Goal: Feedback & Contribution: Submit feedback/report problem

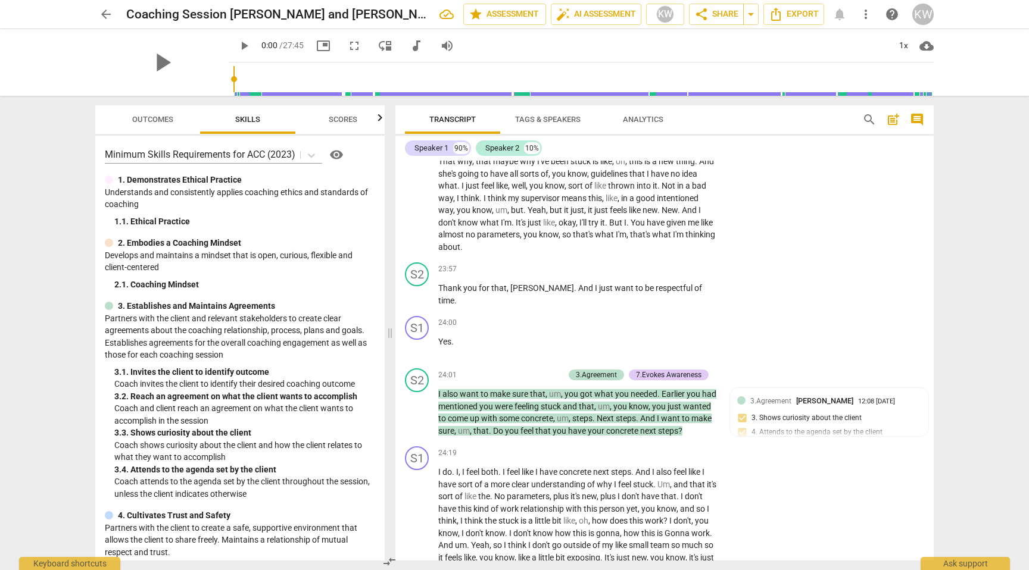
scroll to position [4102, 0]
click at [502, 379] on div "+" at bounding box center [499, 373] width 12 height 12
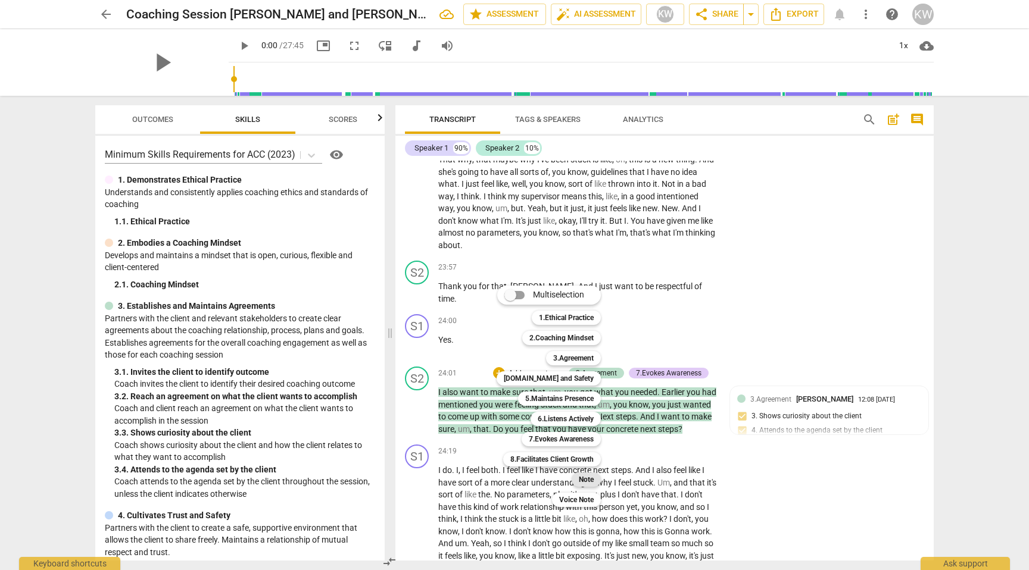
click at [587, 478] on b "Note" at bounding box center [586, 480] width 15 height 14
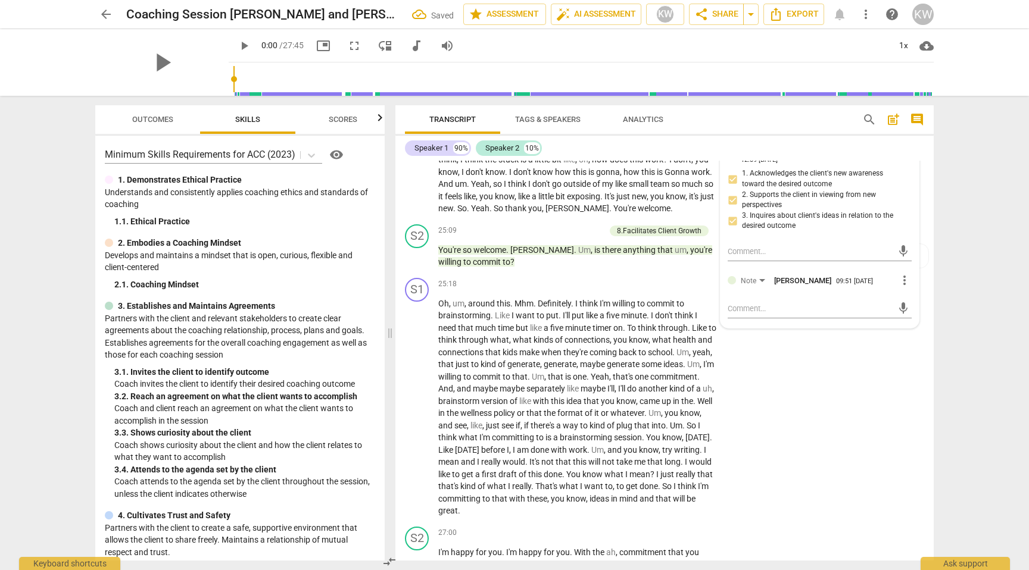
scroll to position [4476, 0]
click at [754, 313] on textarea at bounding box center [810, 307] width 165 height 11
type textarea "O"
type textarea "Op"
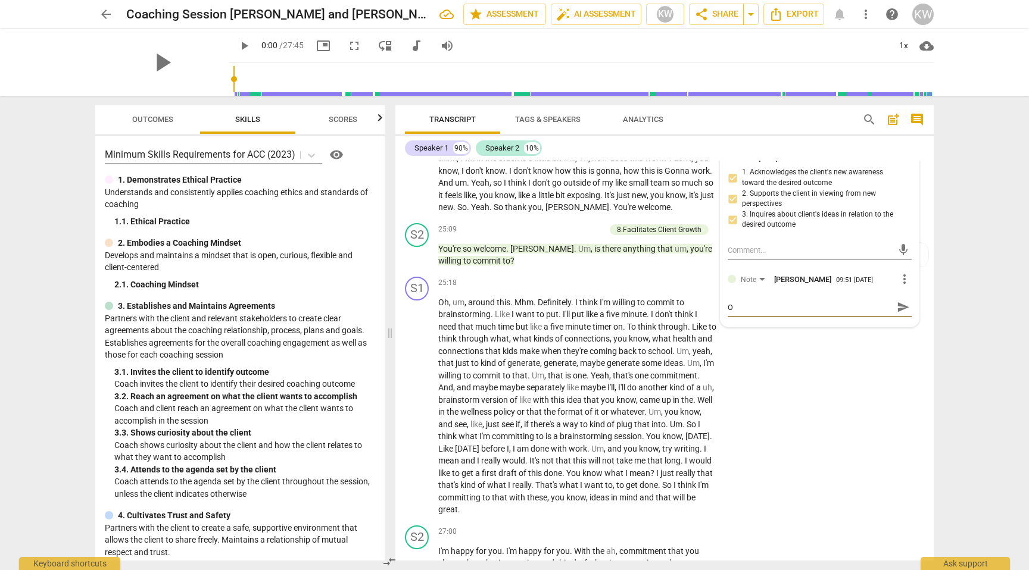
type textarea "Op"
type textarea "Opp"
type textarea "Oppr"
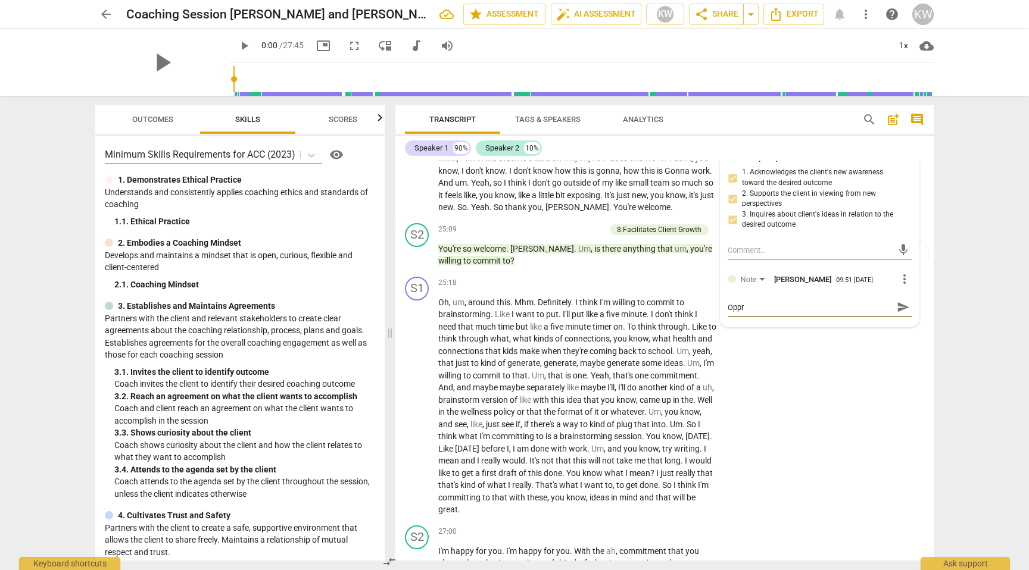
type textarea "Opprt"
type textarea "Opprtu"
type textarea "Opprtun"
type textarea "Opprtuni"
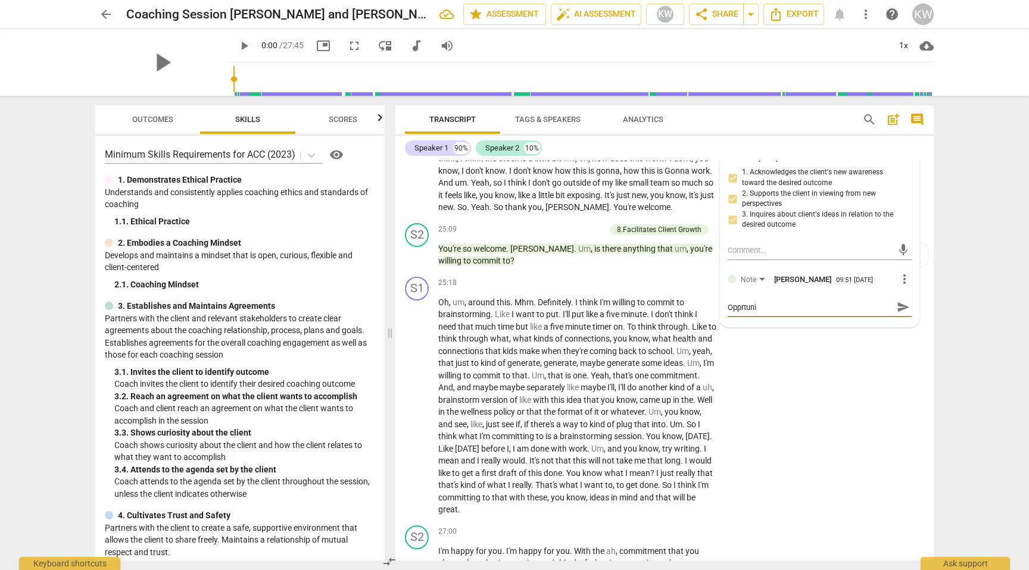
type textarea "Opprtunit"
type textarea "Opprtunity"
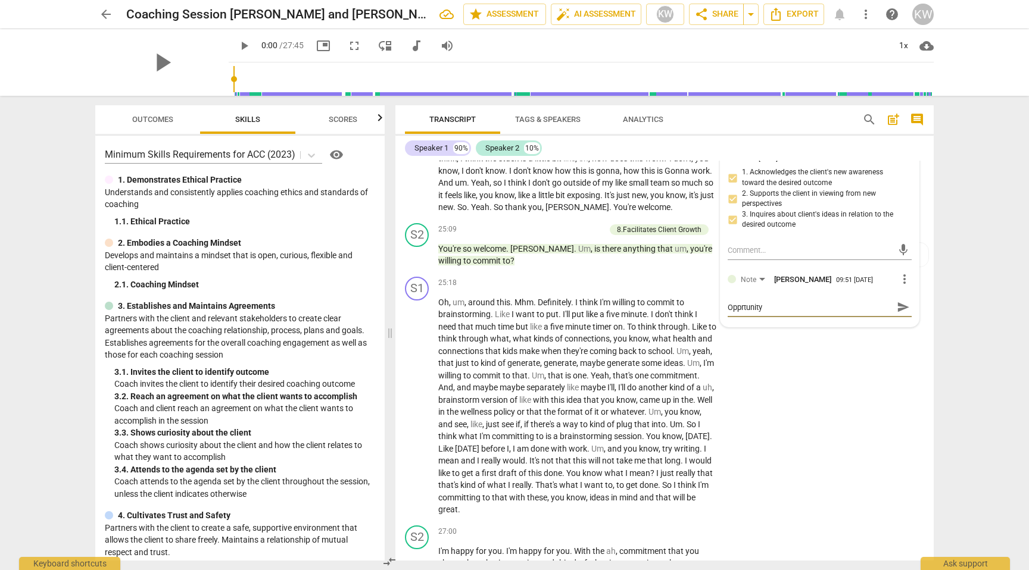
type textarea "Opprtunity t"
type textarea "Opprtunity to"
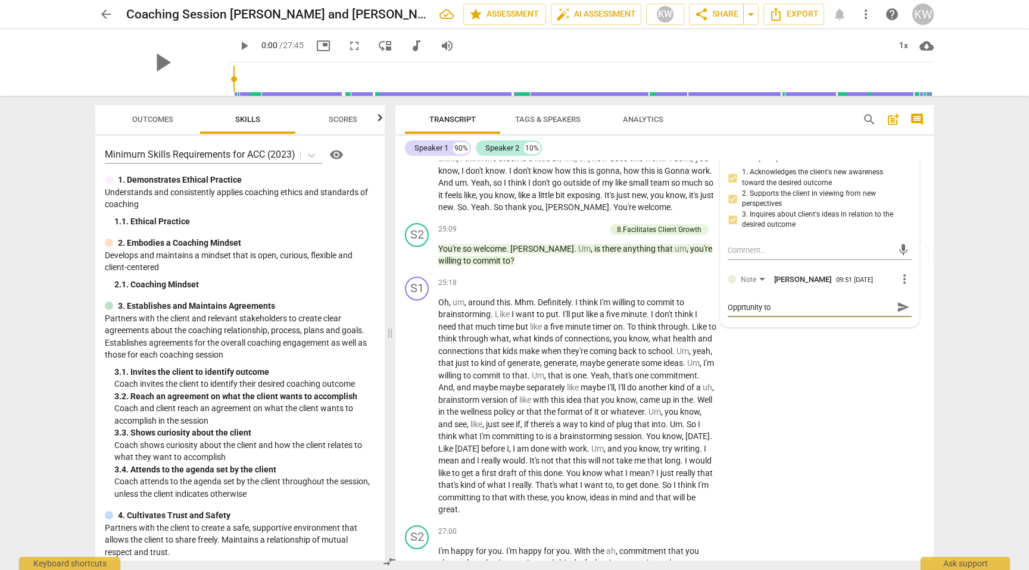
type textarea "Opprtunity to"
type textarea "Opprtunity to o"
type textarea "Opprtunity to op"
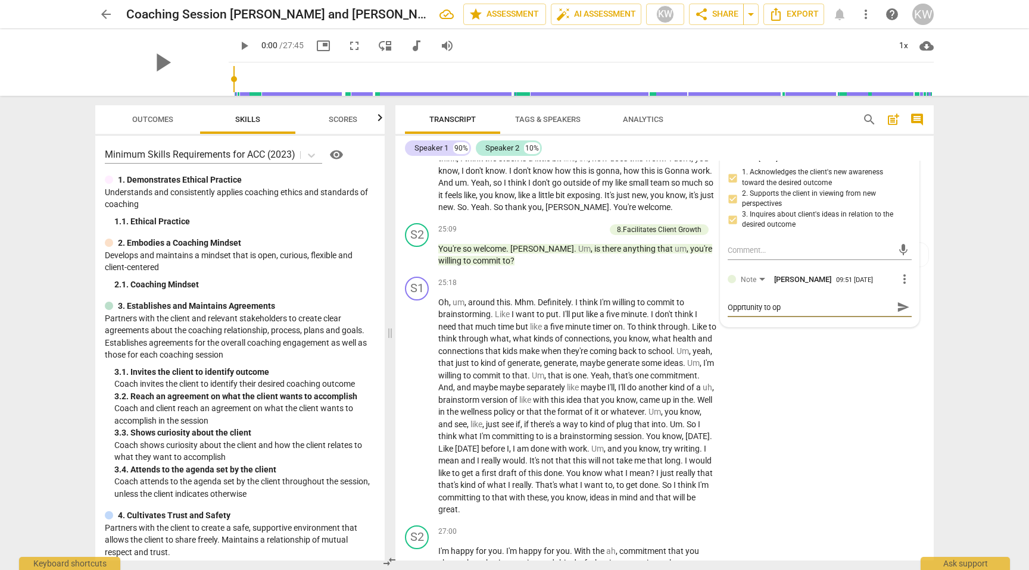
type textarea "Opprtunity to ope"
type textarea "Opprtunity to opem"
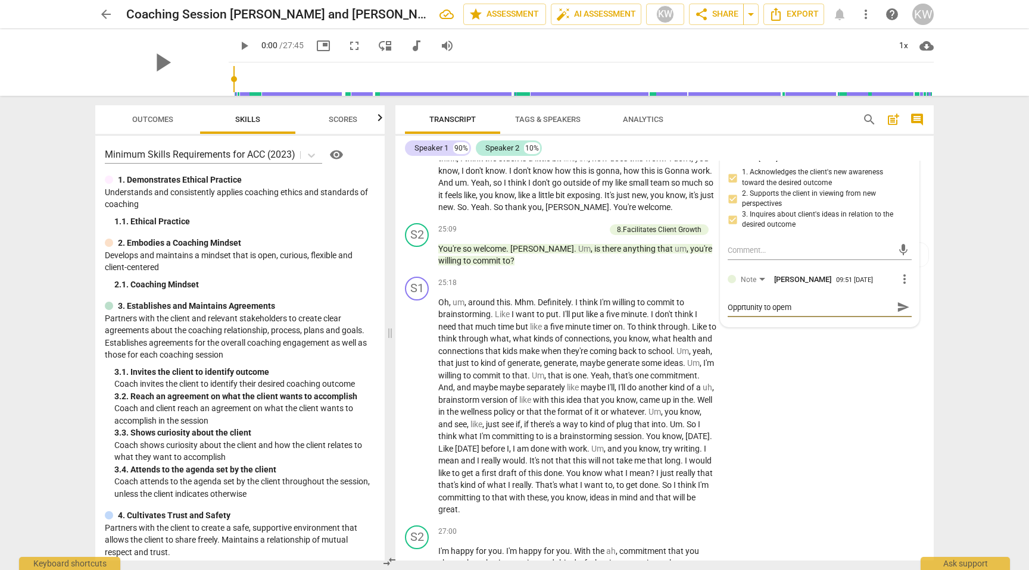
type textarea "Opprtunity to opem"
type textarea "Opprtunity to ope"
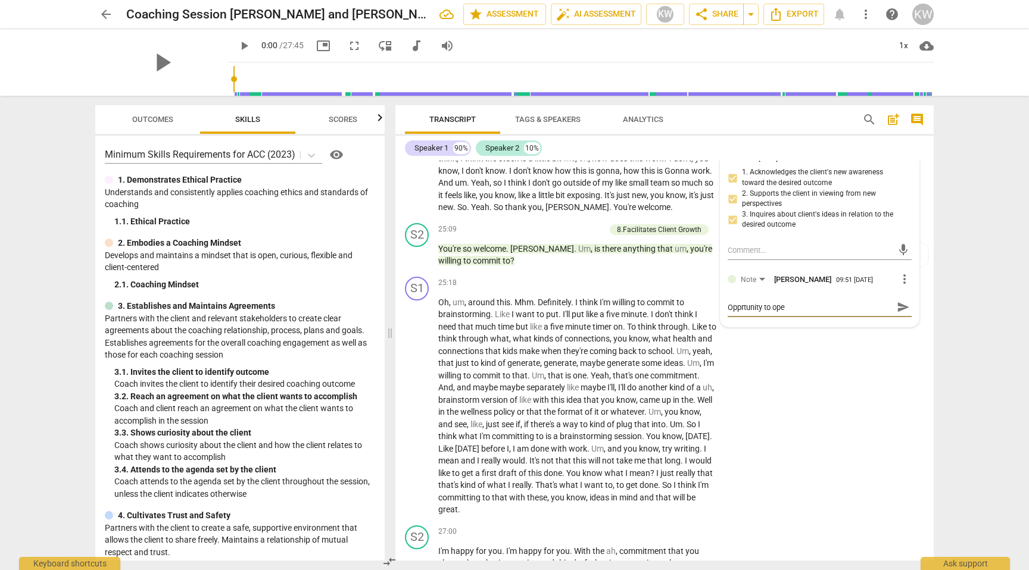
type textarea "Opprtunity to op"
type textarea "Opprtunity to o"
type textarea "Opprtunity to"
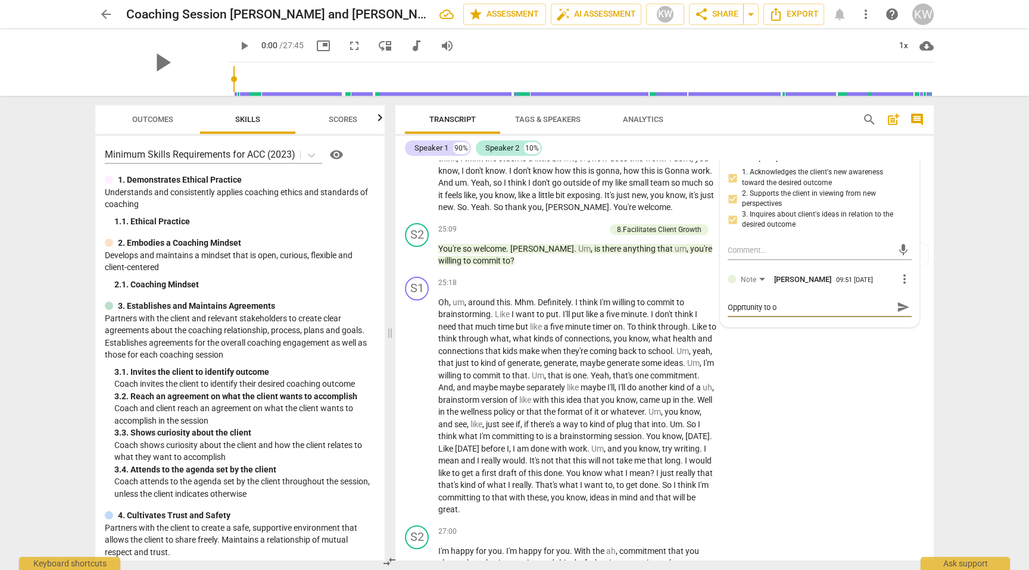
type textarea "Opprtunity to"
type textarea "Opprtunity t"
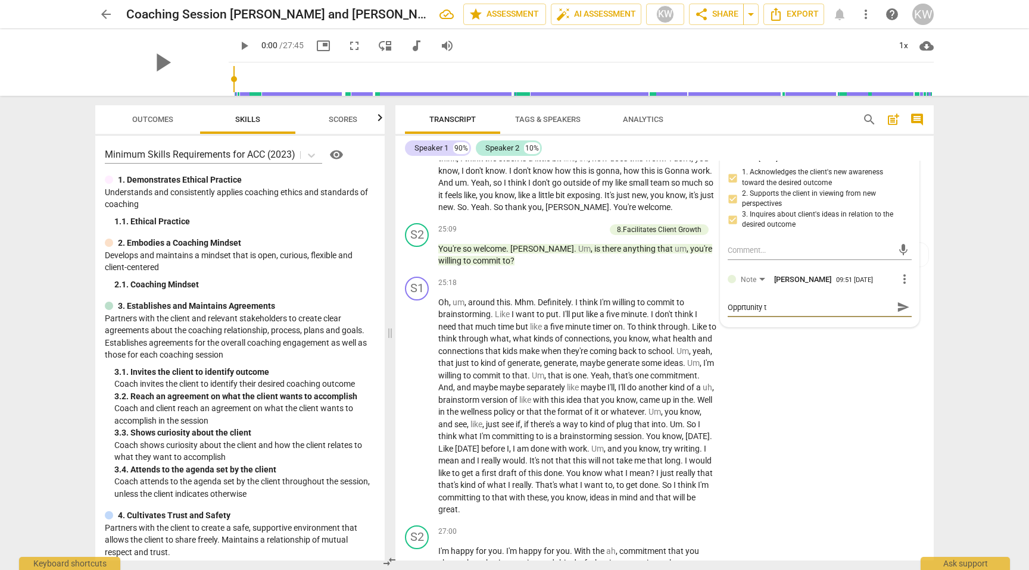
type textarea "Opprtunity"
type textarea "Opprtunit"
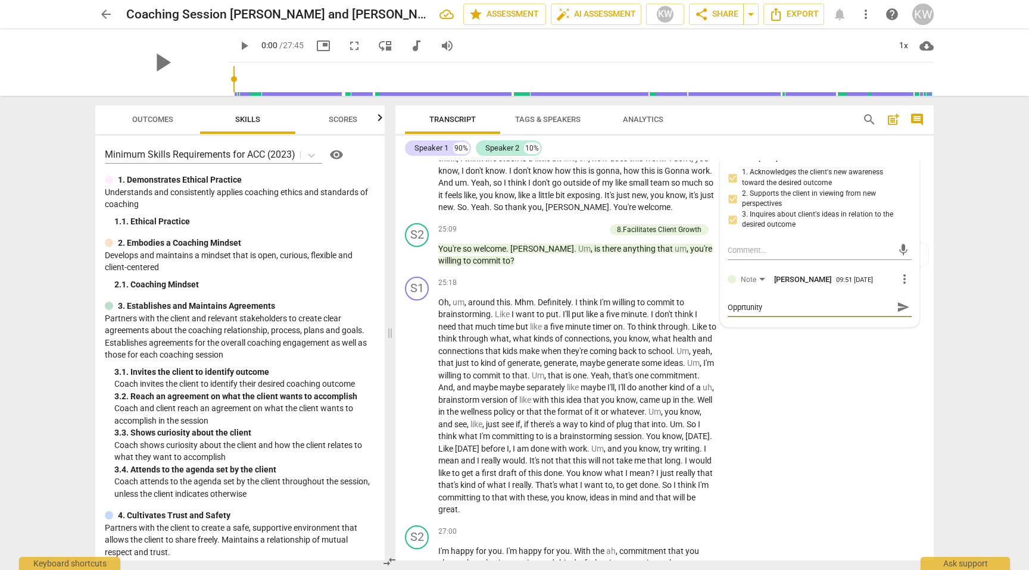
type textarea "Opprtunit"
type textarea "Opprtuni"
type textarea "Opprtun"
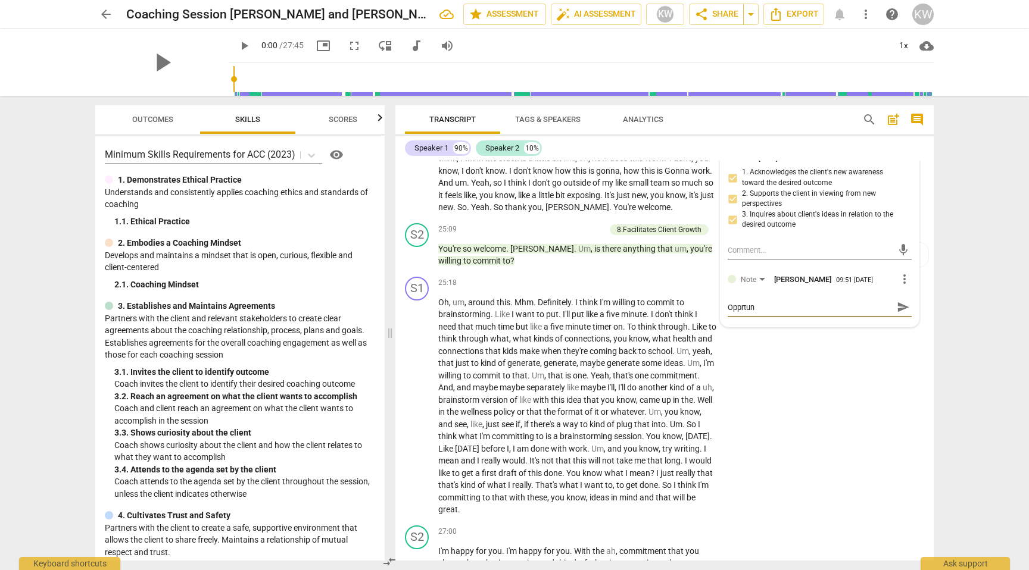
type textarea "Opprtu"
type textarea "Opprt"
type textarea "Oppr"
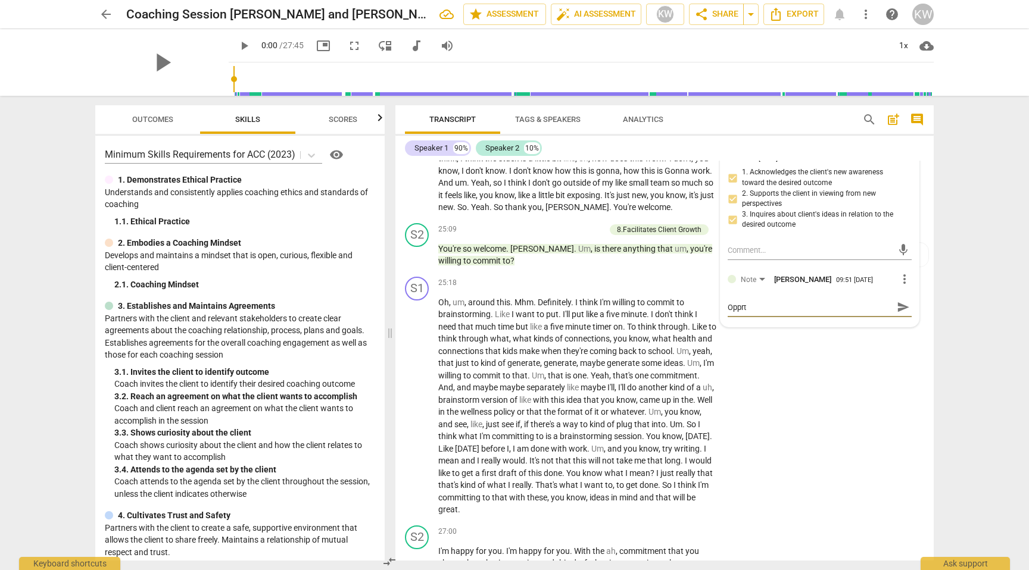
type textarea "Oppr"
type textarea "Opp"
type textarea "Oppo"
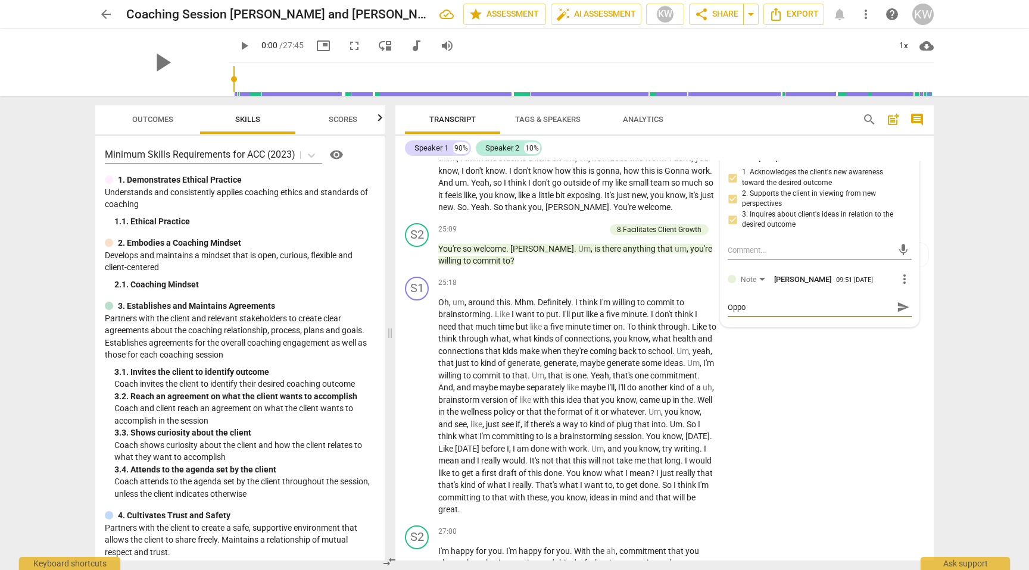
type textarea "Oppor"
type textarea "Opport"
type textarea "Opportu"
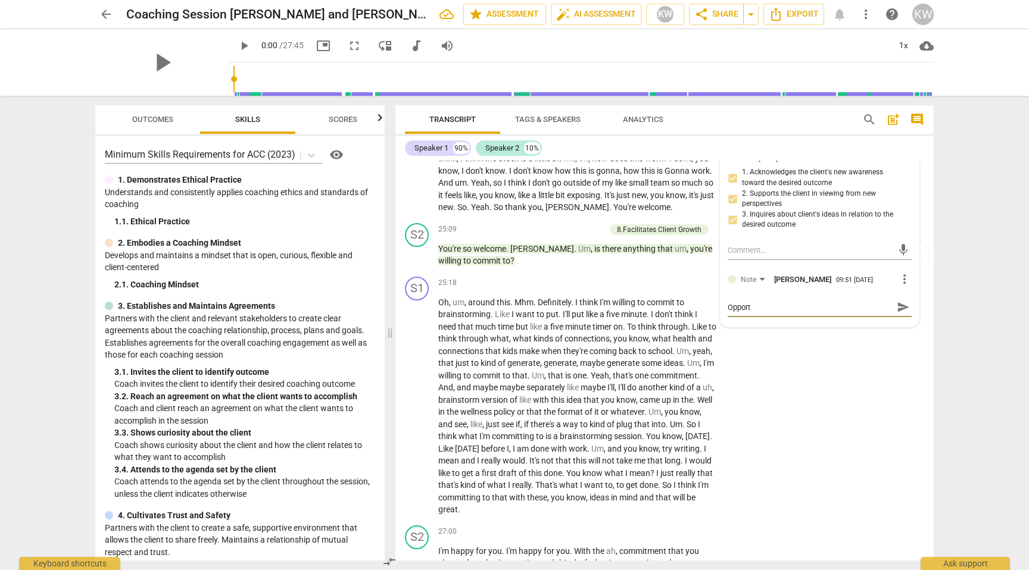
type textarea "Opportu"
type textarea "Opportun"
type textarea "Opportuni"
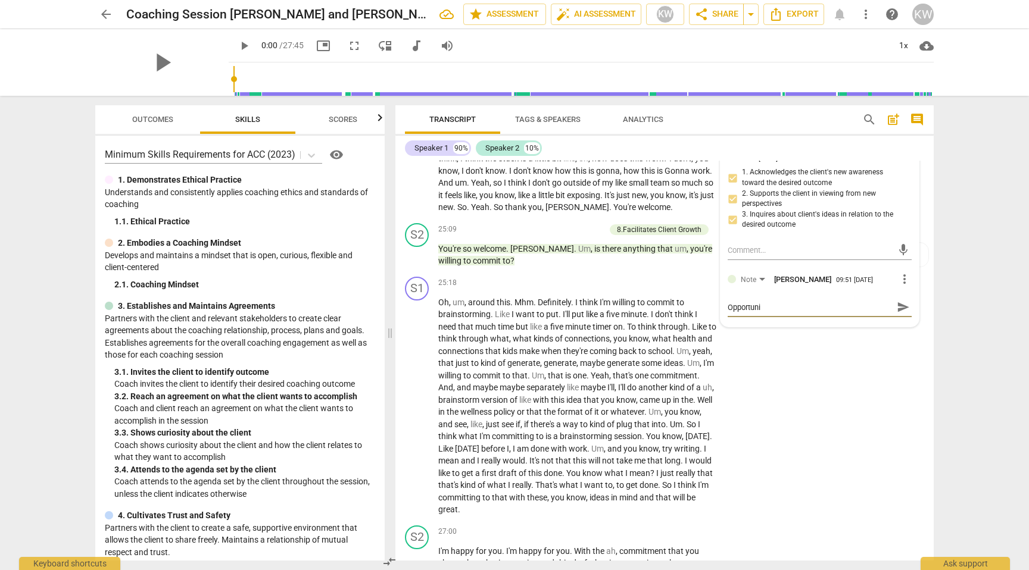
type textarea "Opportunit"
type textarea "Opportunity"
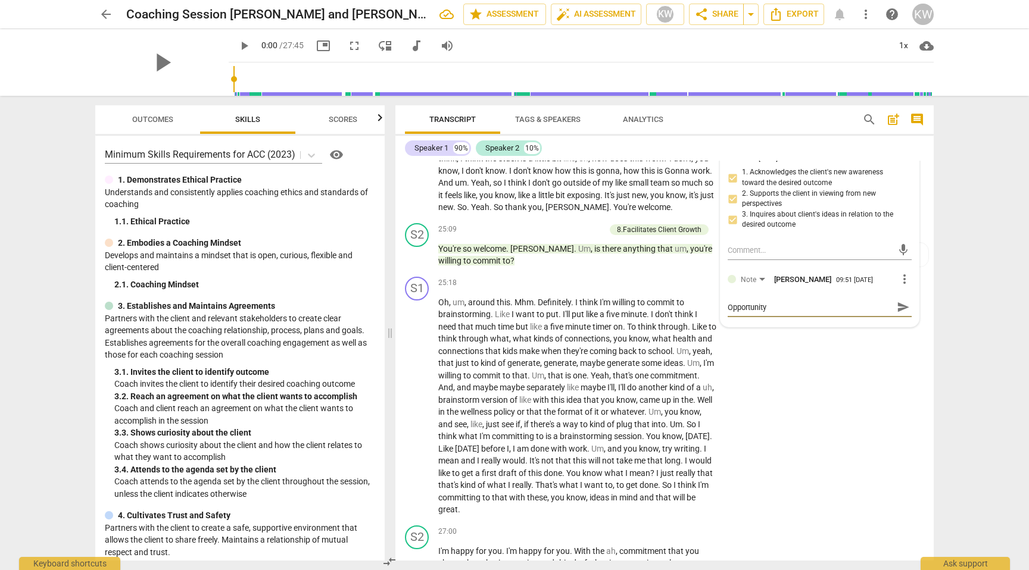
type textarea "Opportunity"
type textarea "Opportunity t"
type textarea "Opportunity to"
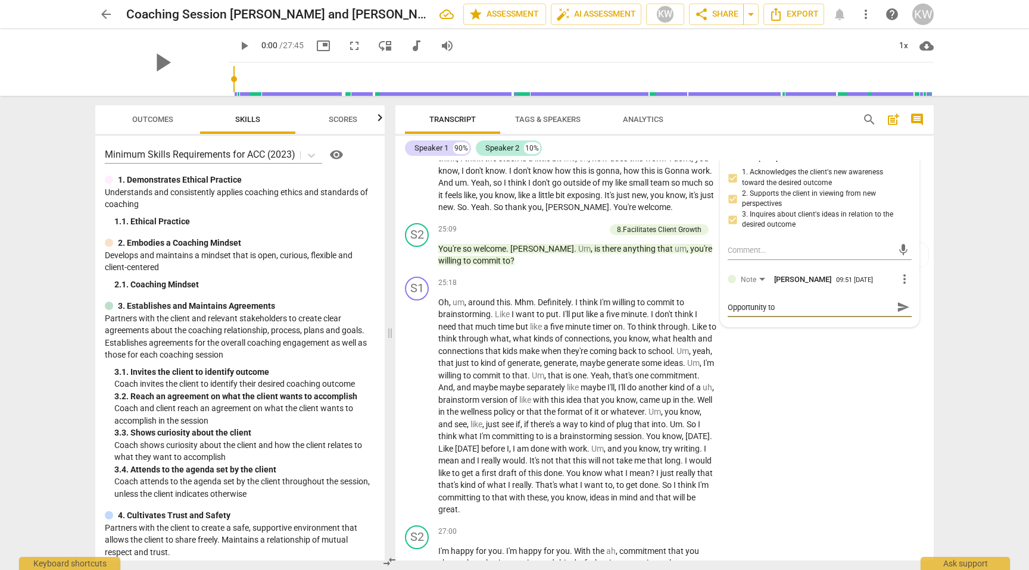
type textarea "Opportunity to o"
type textarea "Opportunity to op"
type textarea "Opportunity to ope"
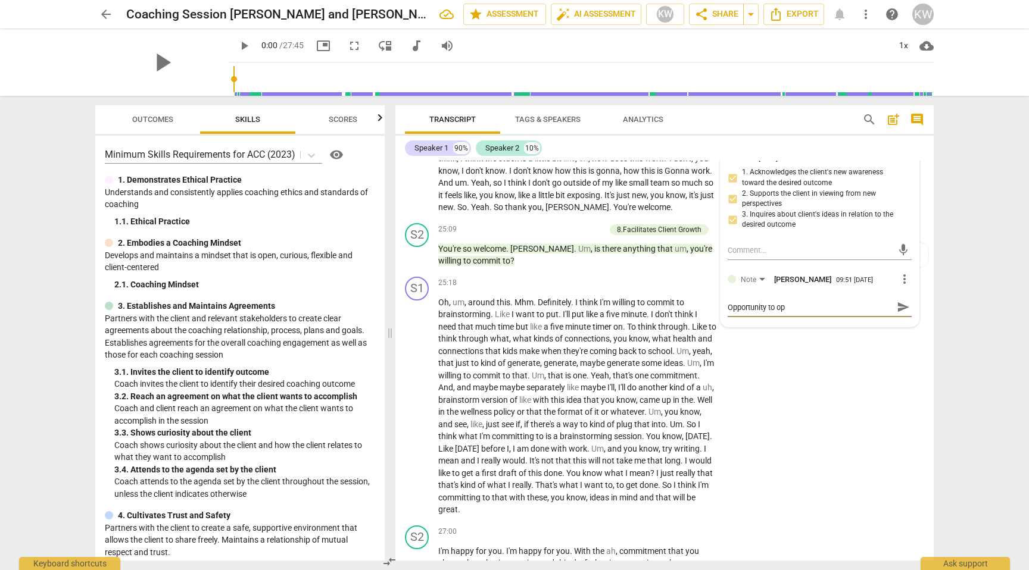
type textarea "Opportunity to ope"
type textarea "Opportunity to open"
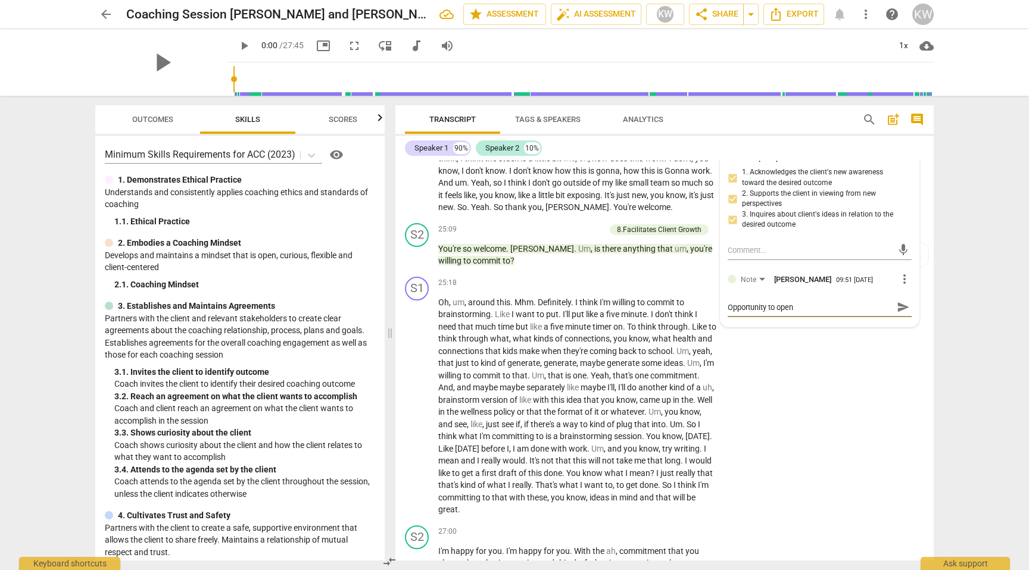
type textarea "Opportunity to open u"
type textarea "Opportunity to open up"
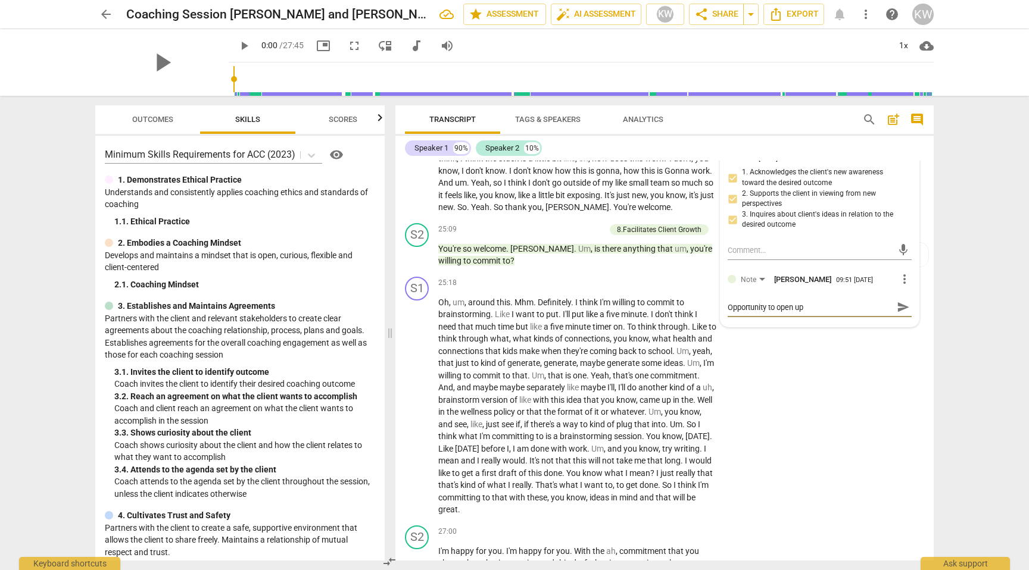
type textarea "Opportunity to open up"
type textarea "Opportunity to open up t"
type textarea "Opportunity to open up th"
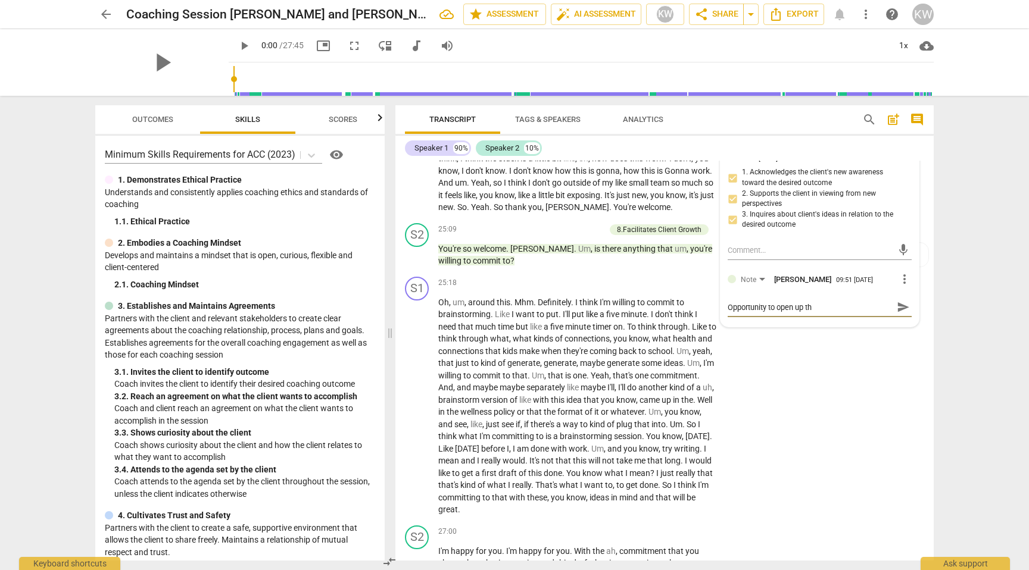
type textarea "Opportunity to open up the"
type textarea "Opportunity to open up the q"
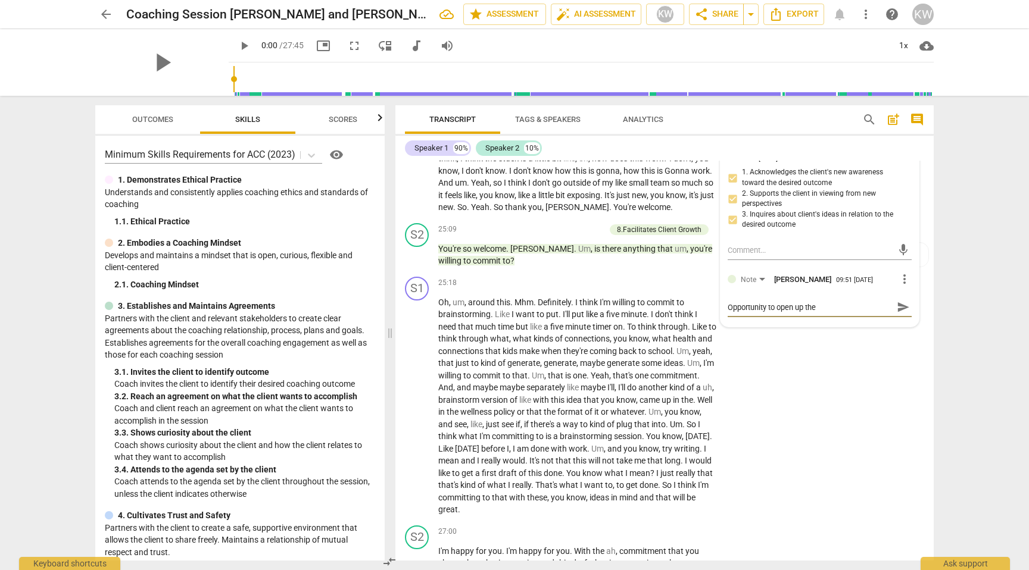
type textarea "Opportunity to open up the q"
type textarea "Opportunity to open up the qu"
type textarea "Opportunity to open up the que"
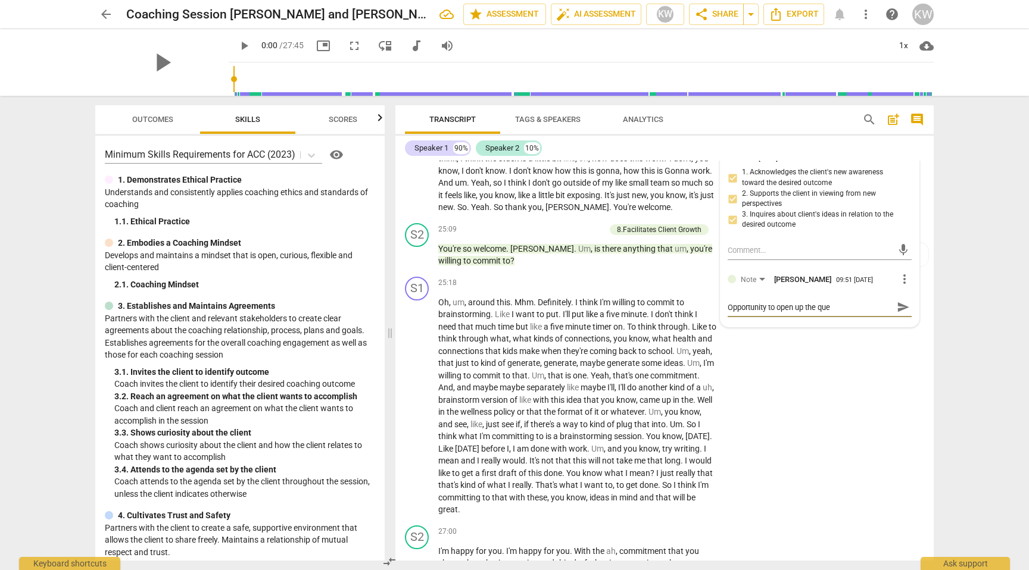
type textarea "Opportunity to open up the ques"
type textarea "Opportunity to open up the quest"
type textarea "Opportunity to open up the questi"
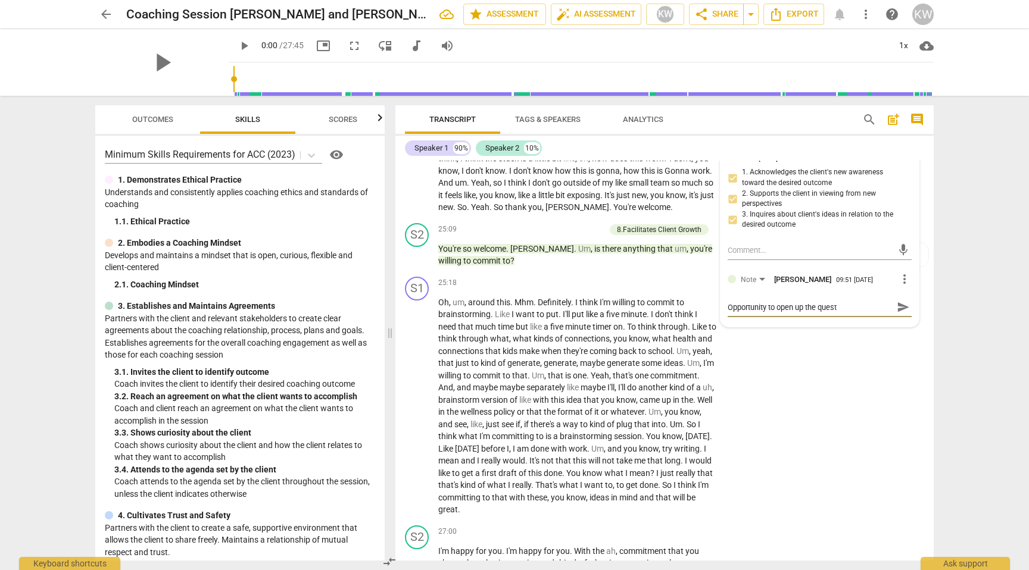
type textarea "Opportunity to open up the questi"
type textarea "Opportunity to open up the questio"
type textarea "Opportunity to open up the question"
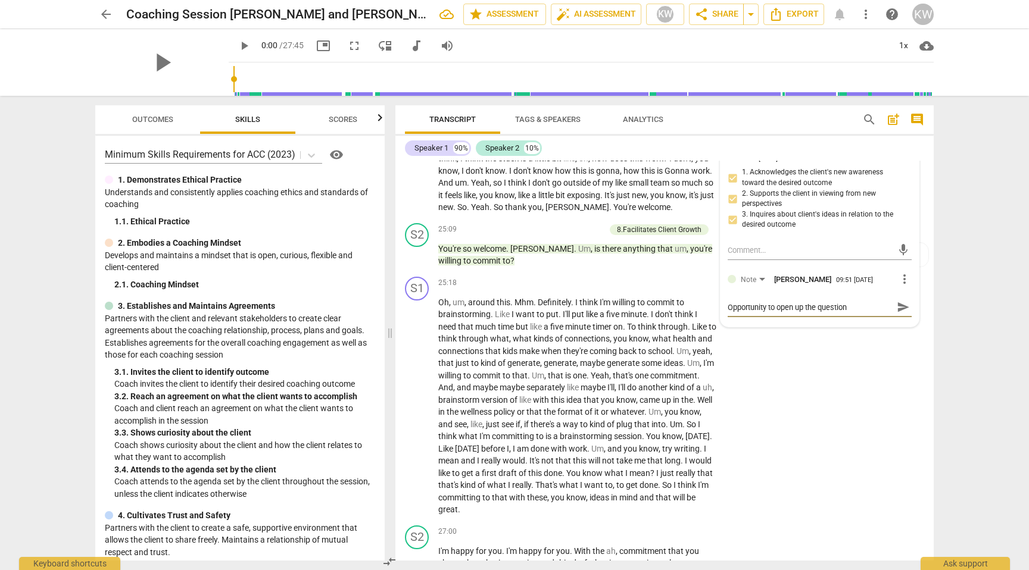
type textarea "Opportunity to open up the question"
type textarea "Opportunity to open up the question :"
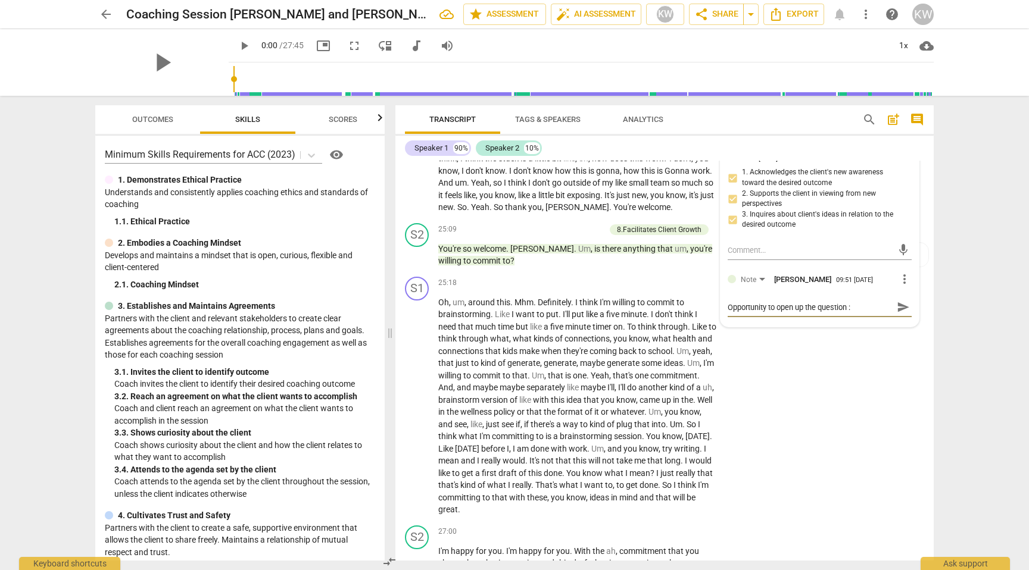
type textarea "Opportunity to open up the question :"
type textarea "Opportunity to open up the question : W"
type textarea "Opportunity to open up the question : Wh"
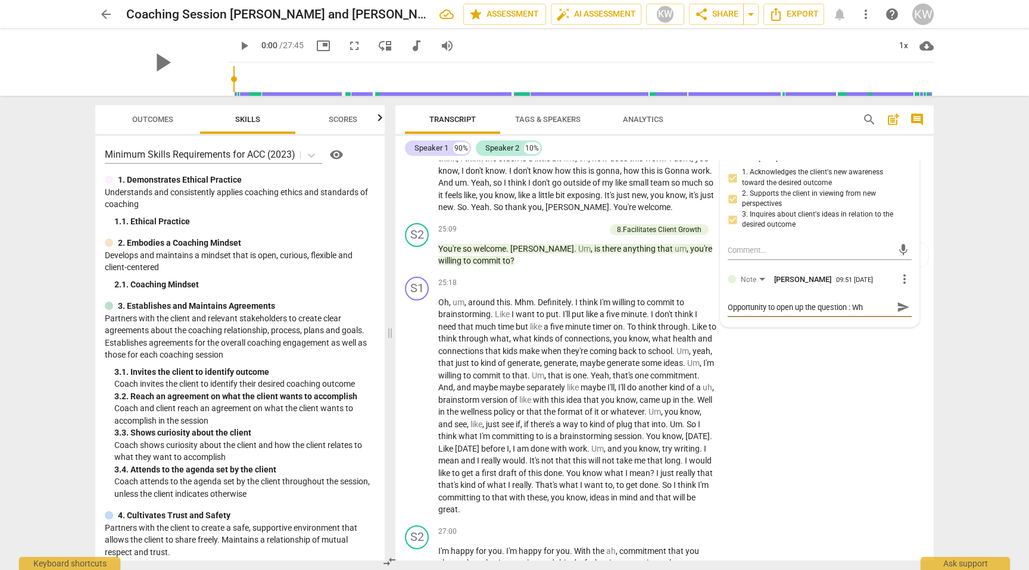
type textarea "Opportunity to open up the question : Wha"
type textarea "Opportunity to open up the question : What"
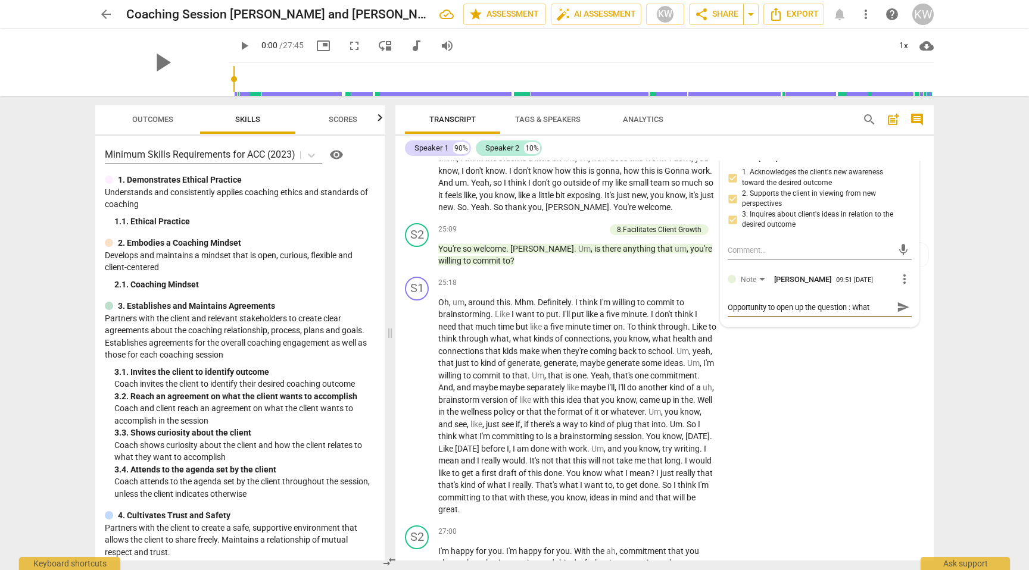
type textarea "Opportunity to open up the question : What"
type textarea "Opportunity to open up the question : What a"
type textarea "Opportunity to open up the question : What ar"
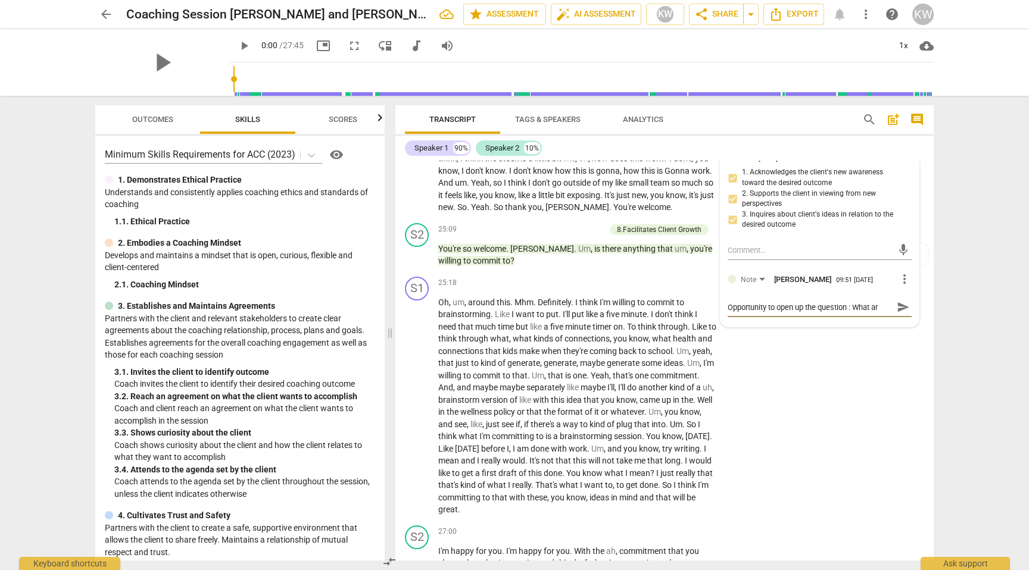
type textarea "Opportunity to open up the question : What are"
type textarea "Opportunity to open up the question : What are y"
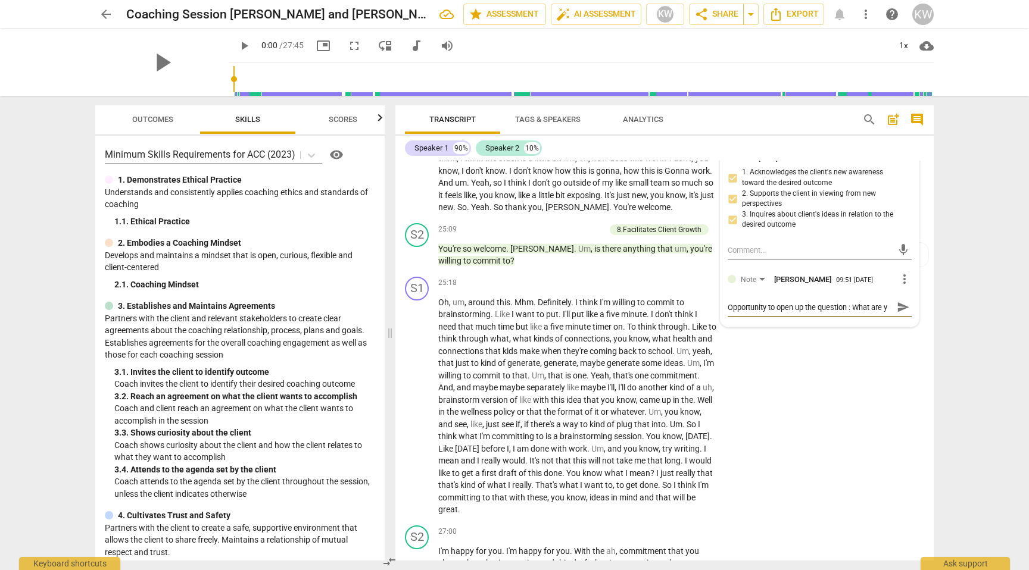
type textarea "Opportunity to open up the question : What are yo"
type textarea "Opportunity to open up the question : What are you"
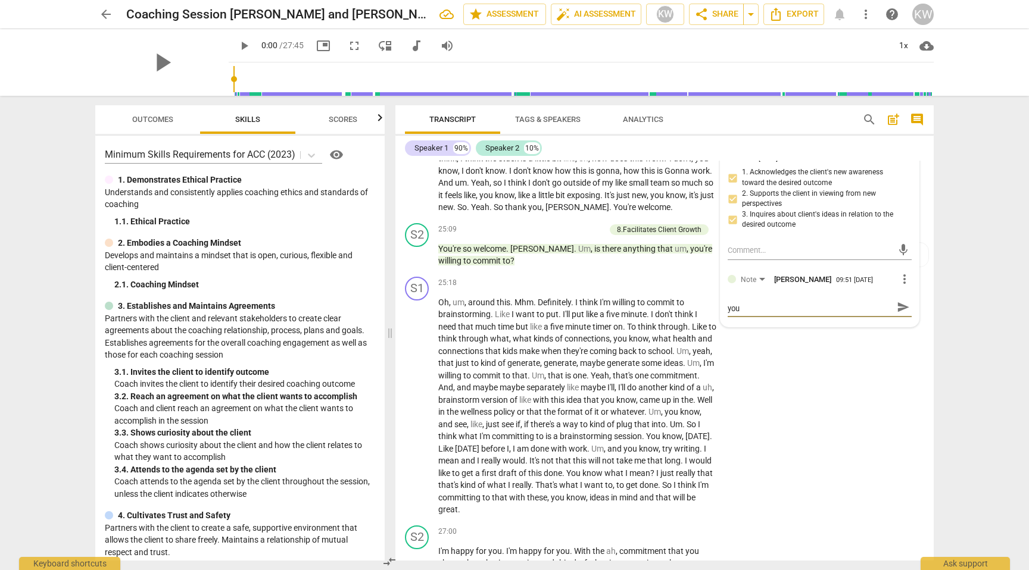
type textarea "Opportunity to open up the question : What are you"
type textarea "Opportunity to open up the question : What are you w"
type textarea "Opportunity to open up the question : What are you wa"
type textarea "Opportunity to open up the question : What are you wal"
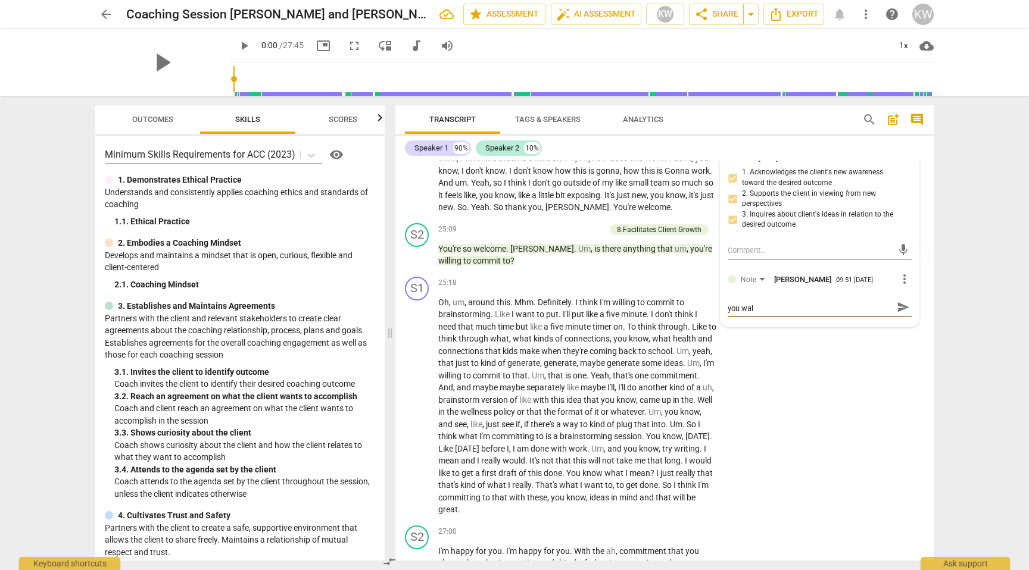
scroll to position [0, 0]
type textarea "Opportunity to open up the question : What are you walk"
type textarea "Opportunity to open up the question : What are you walki"
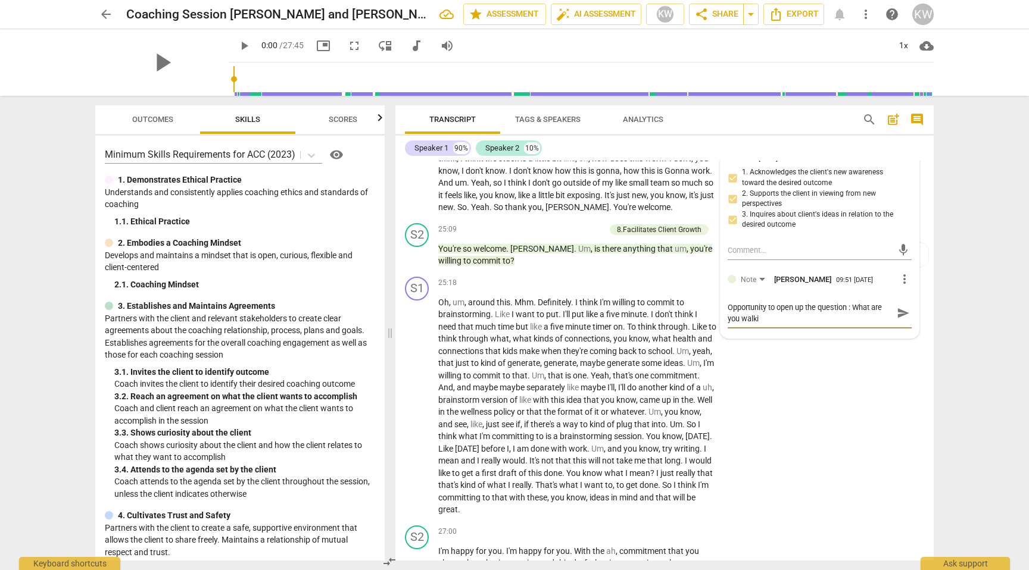
type textarea "Opportunity to open up the question : What are you walkin"
type textarea "Opportunity to open up the question : What are you walking"
type textarea "Opportunity to open up the question : What are you walking a"
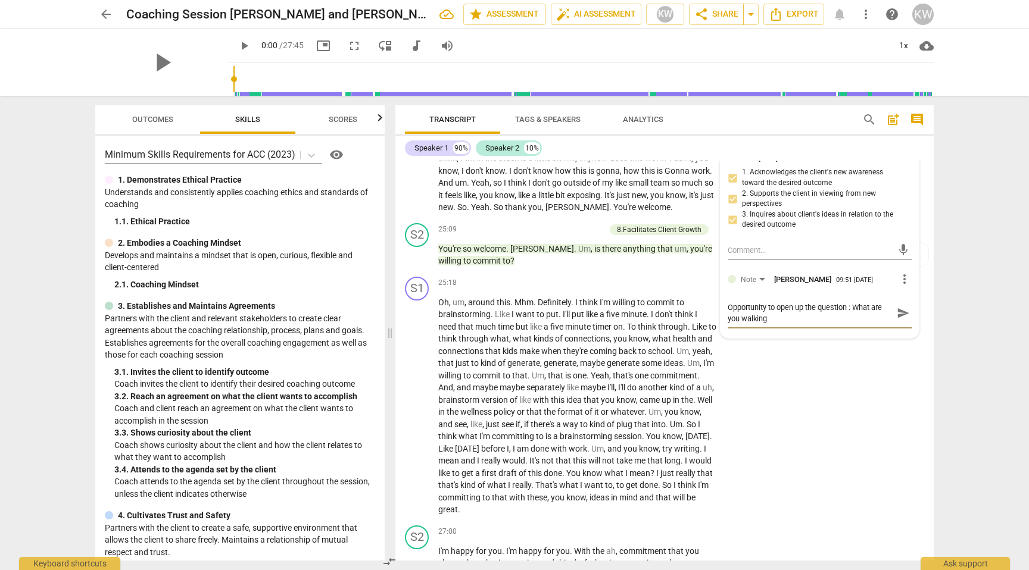
type textarea "Opportunity to open up the question : What are you walking a"
type textarea "Opportunity to open up the question : What are you walking aw"
type textarea "Opportunity to open up the question : What are you walking awa"
type textarea "Opportunity to open up the question : What are you walking away"
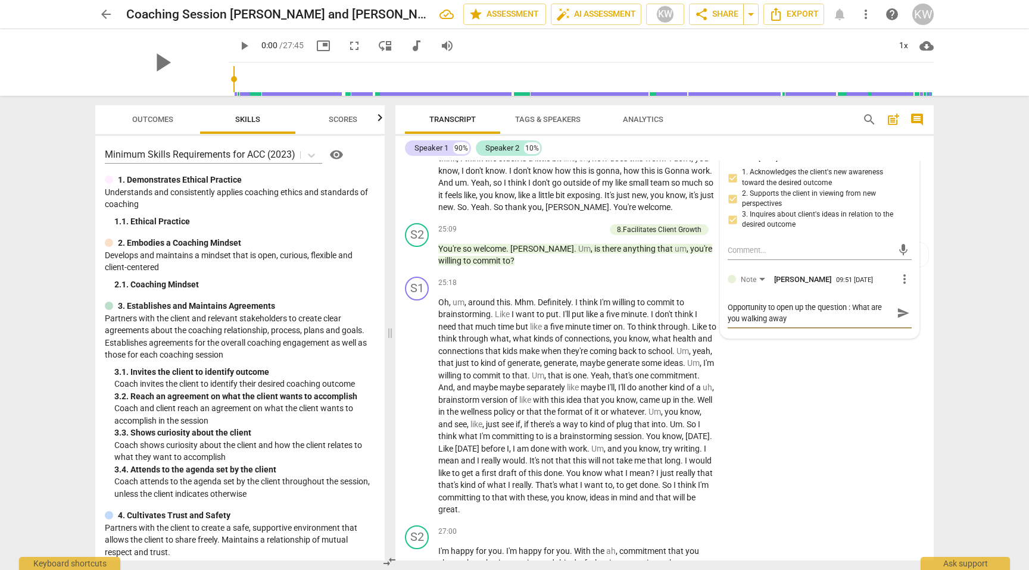
type textarea "Opportunity to open up the question : What are you walking away"
type textarea "Opportunity to open up the question : What are you walking away w"
type textarea "Opportunity to open up the question : What are you walking away wi"
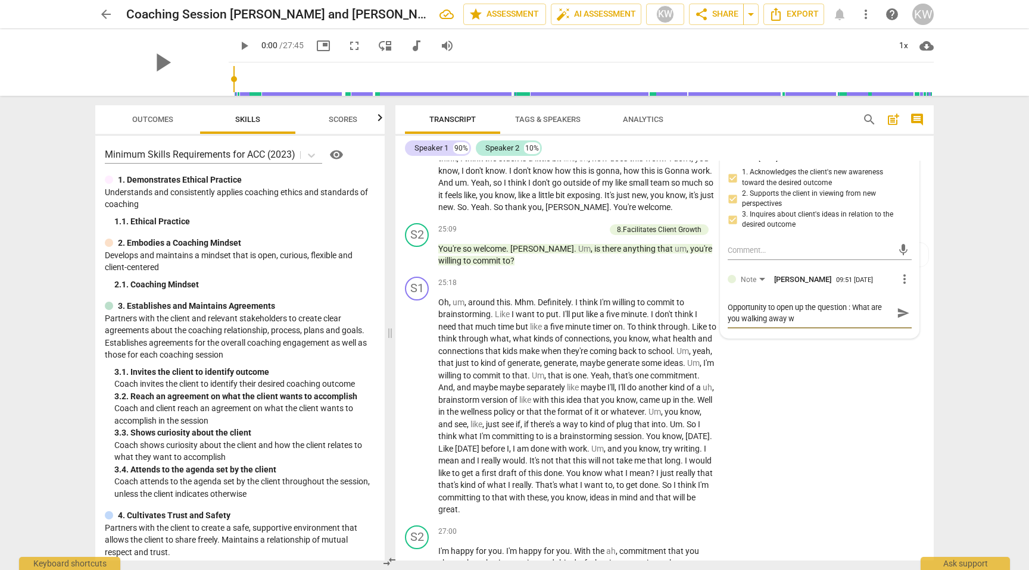
type textarea "Opportunity to open up the question : What are you walking away wi"
type textarea "Opportunity to open up the question : What are you walking away wit"
type textarea "Opportunity to open up the question : What are you walking away with"
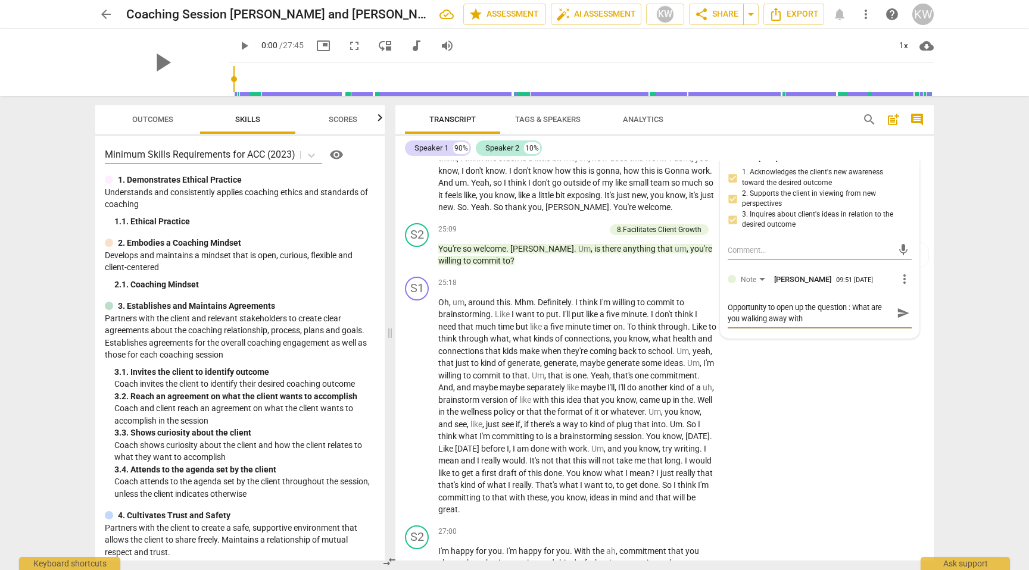
type textarea "Opportunity to open up the question : What are you walking away with?"
click at [793, 429] on div "S1 play_arrow pause 25:18 + Add competency keyboard_arrow_right Oh , um , aroun…" at bounding box center [664, 396] width 538 height 249
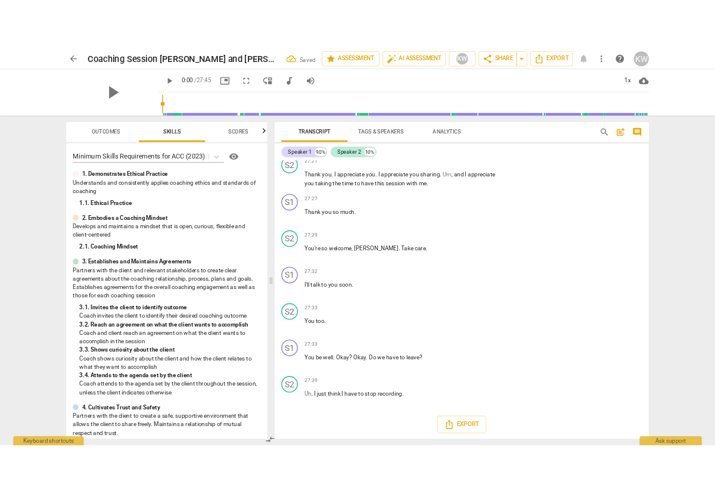
scroll to position [5095, 0]
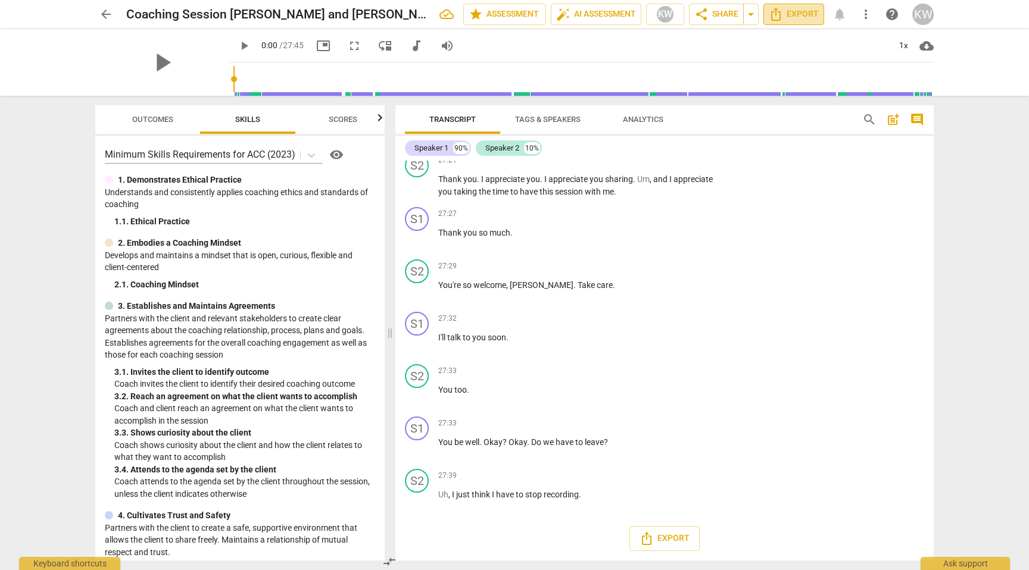
click at [782, 13] on icon "Export" at bounding box center [776, 14] width 14 height 14
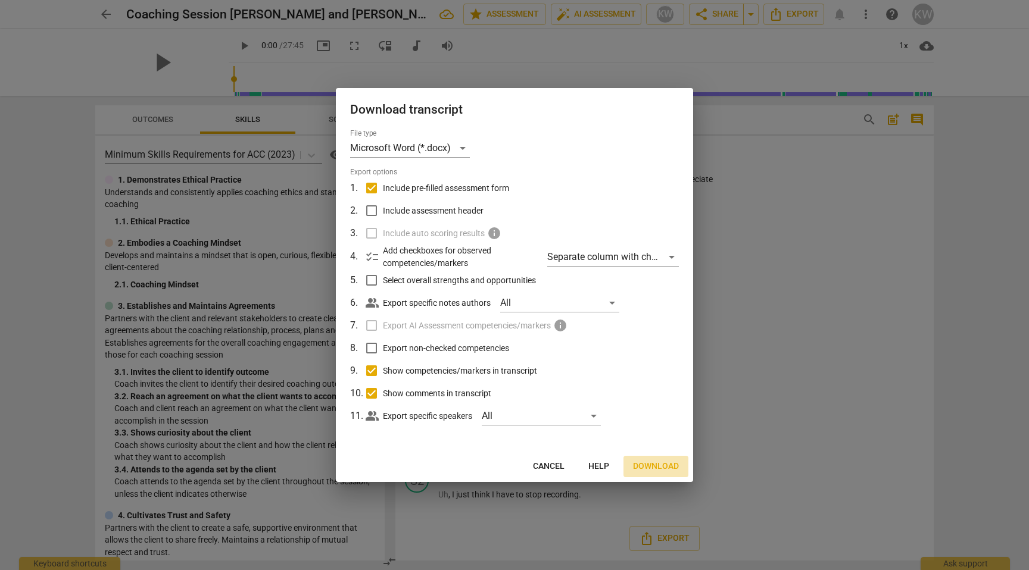
click at [659, 468] on span "Download" at bounding box center [656, 467] width 46 height 12
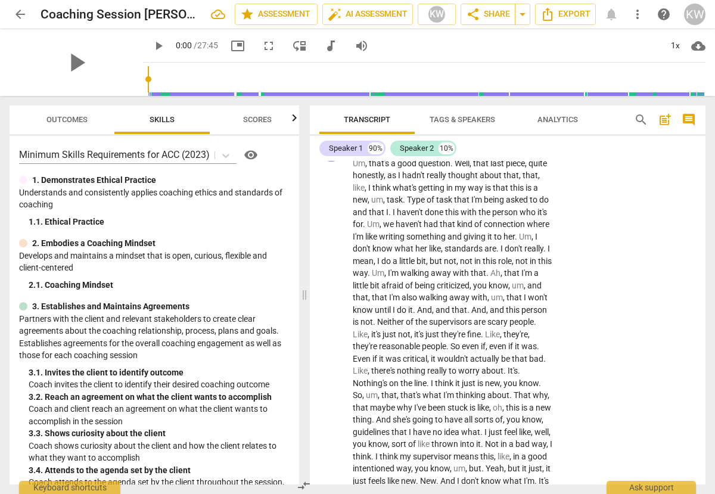
scroll to position [6568, 0]
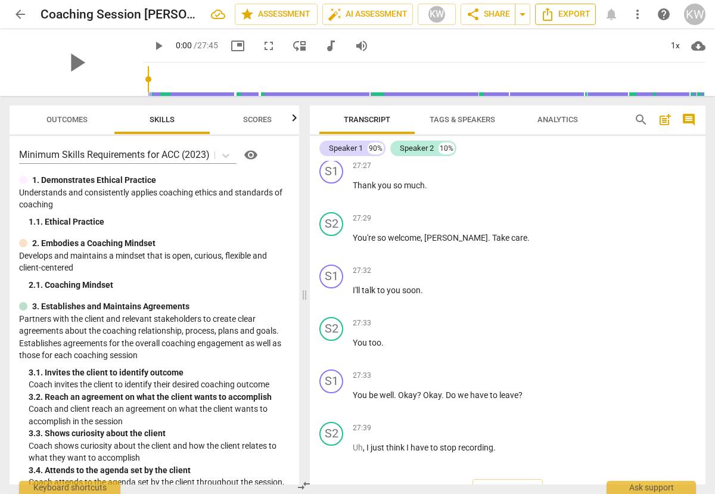
click at [575, 18] on span "Export" at bounding box center [565, 14] width 50 height 14
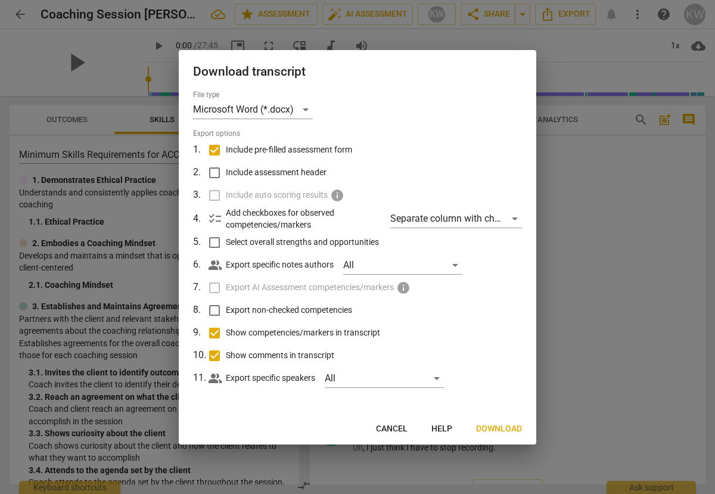
click at [389, 425] on span "Cancel" at bounding box center [392, 429] width 32 height 12
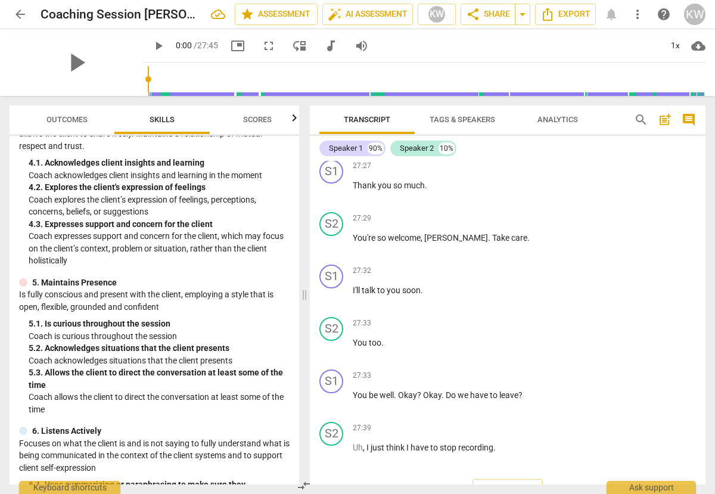
scroll to position [409, 0]
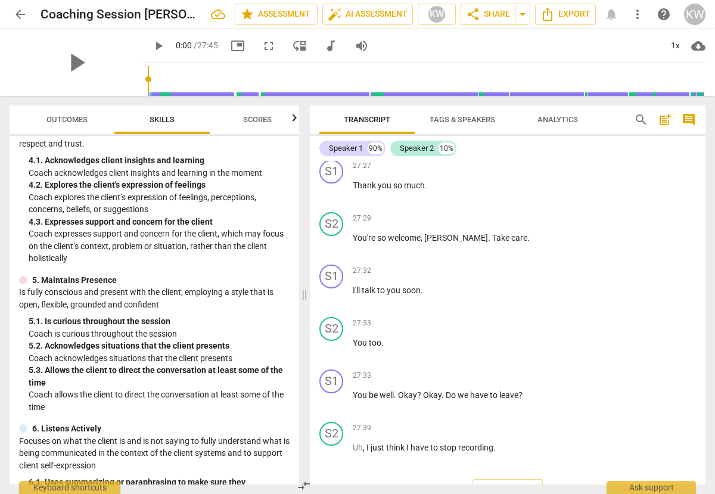
click at [106, 348] on div "5. 2. Acknowledges situations that the client presents" at bounding box center [159, 345] width 261 height 13
click at [254, 120] on span "Scores" at bounding box center [257, 119] width 29 height 9
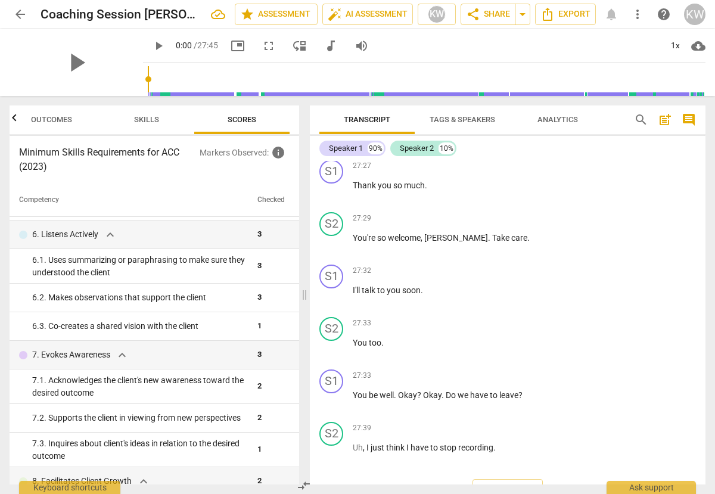
scroll to position [500, 0]
